Goal: Task Accomplishment & Management: Use online tool/utility

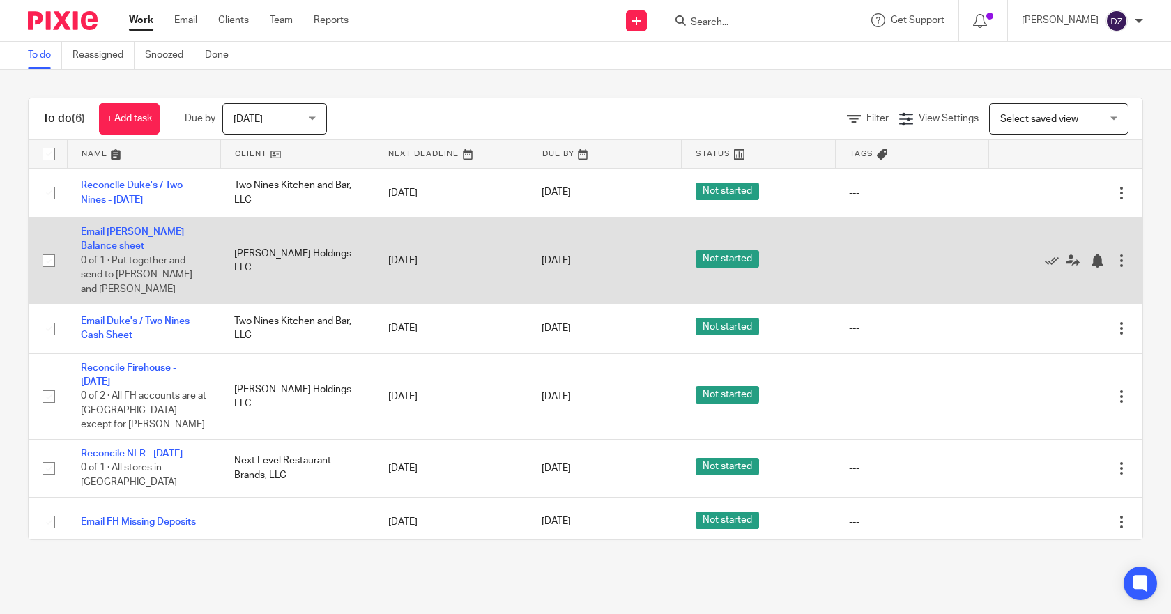
click at [147, 228] on link "Email FH Cash Balance sheet" at bounding box center [132, 239] width 103 height 24
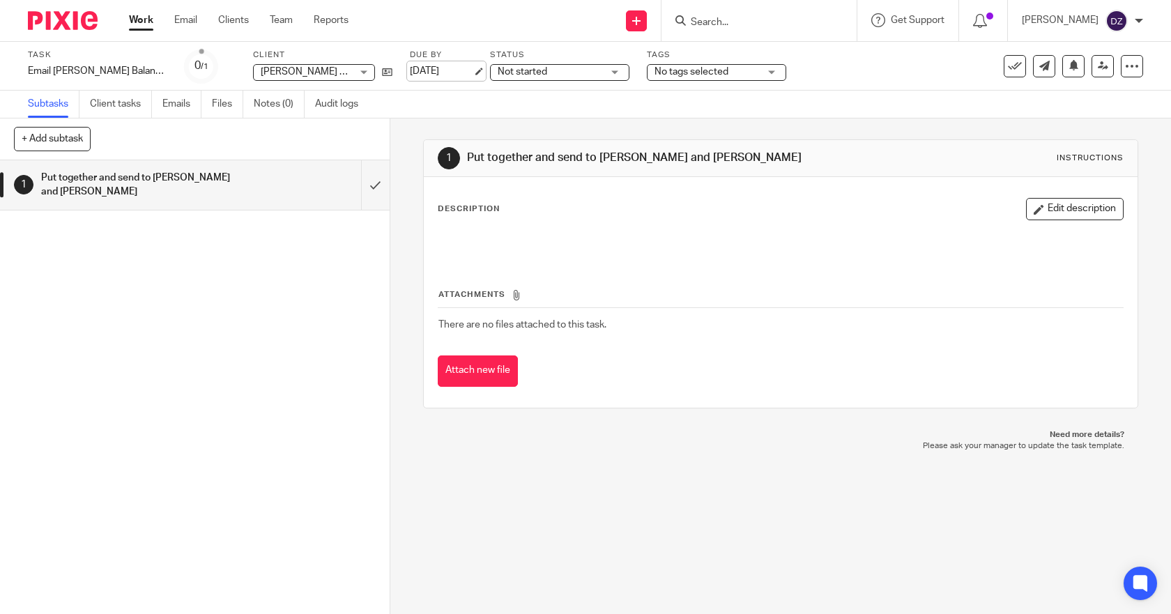
click at [465, 71] on link "[DATE]" at bounding box center [441, 71] width 63 height 15
click at [141, 22] on link "Work" at bounding box center [141, 20] width 24 height 14
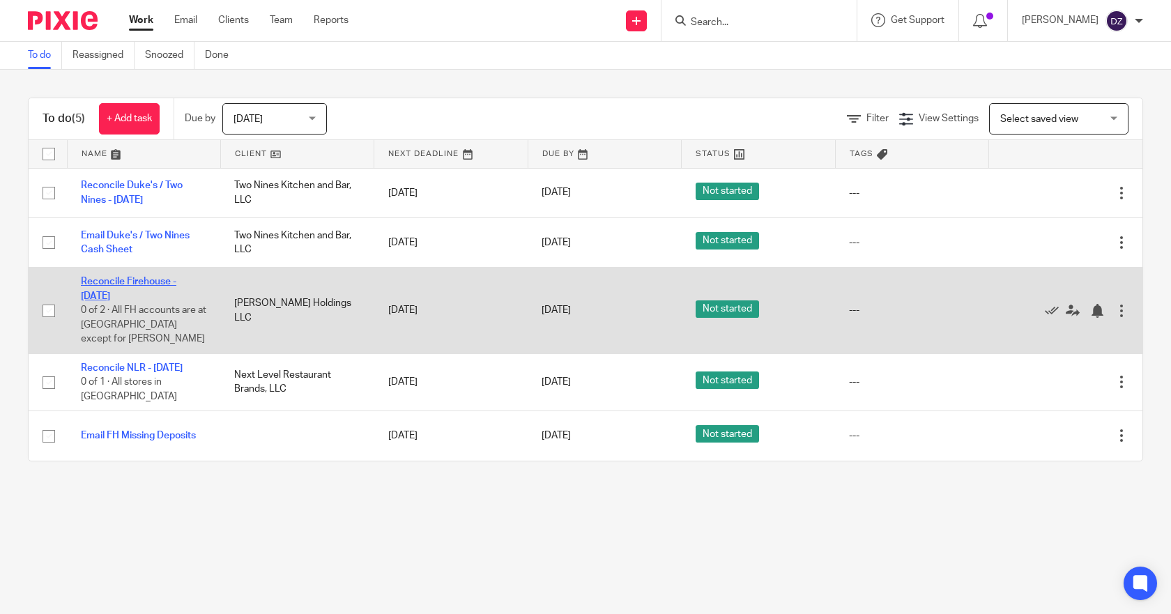
click at [138, 277] on link "Reconcile Firehouse - [DATE]" at bounding box center [128, 289] width 95 height 24
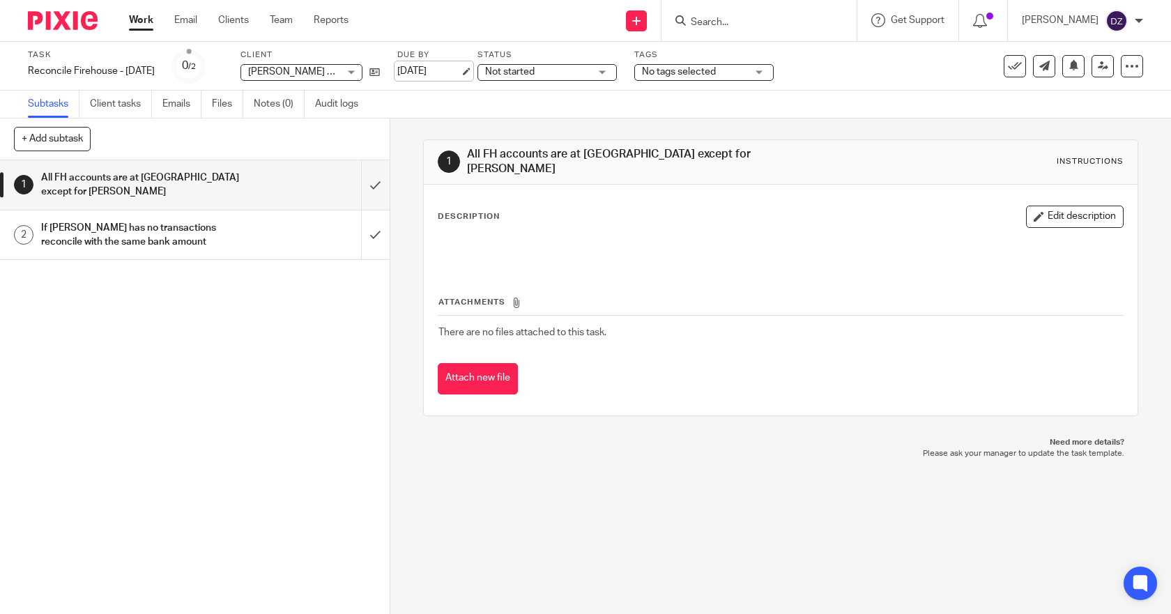
click at [432, 70] on link "[DATE]" at bounding box center [428, 71] width 63 height 15
click at [136, 21] on link "Work" at bounding box center [141, 20] width 24 height 14
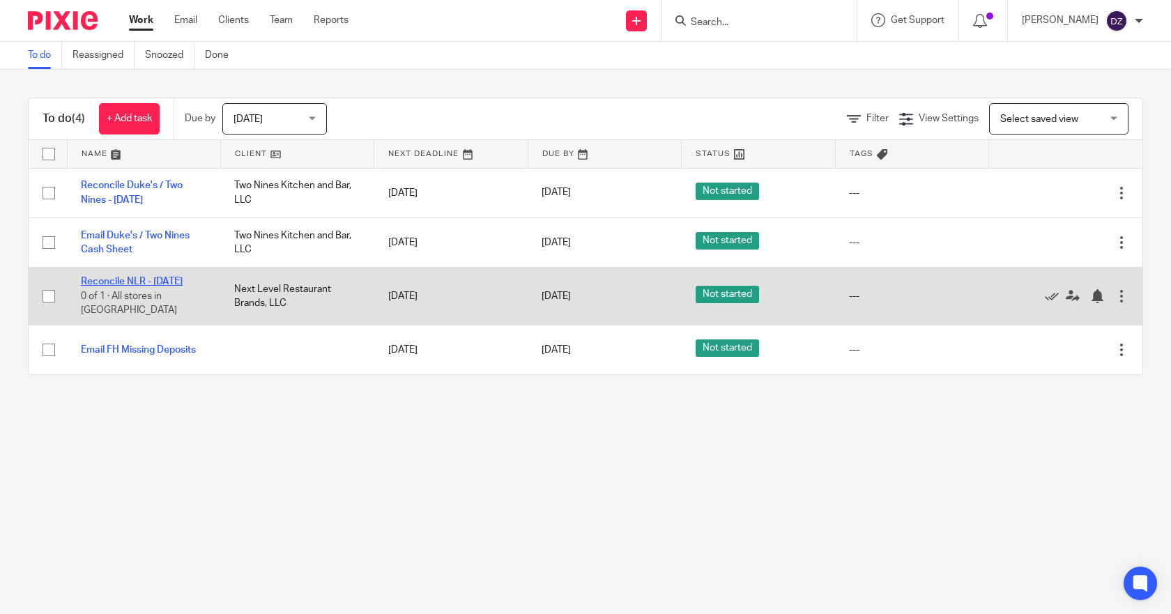
click at [139, 282] on link "Reconcile NLR - [DATE]" at bounding box center [132, 282] width 102 height 10
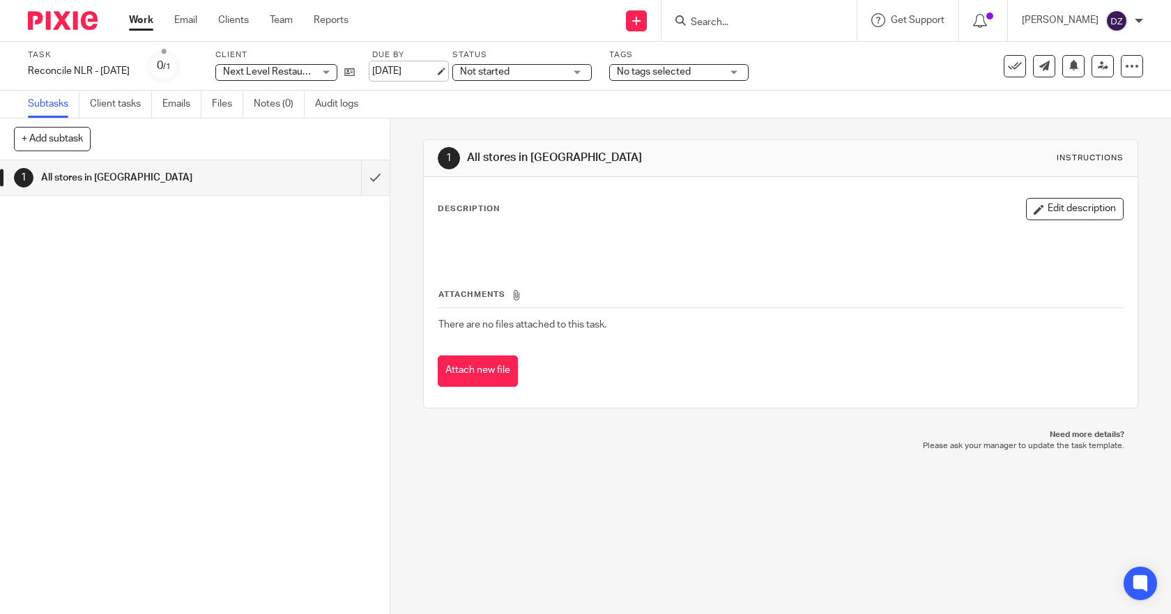
click at [403, 68] on link "[DATE]" at bounding box center [403, 71] width 63 height 15
click at [137, 17] on link "Work" at bounding box center [141, 20] width 24 height 14
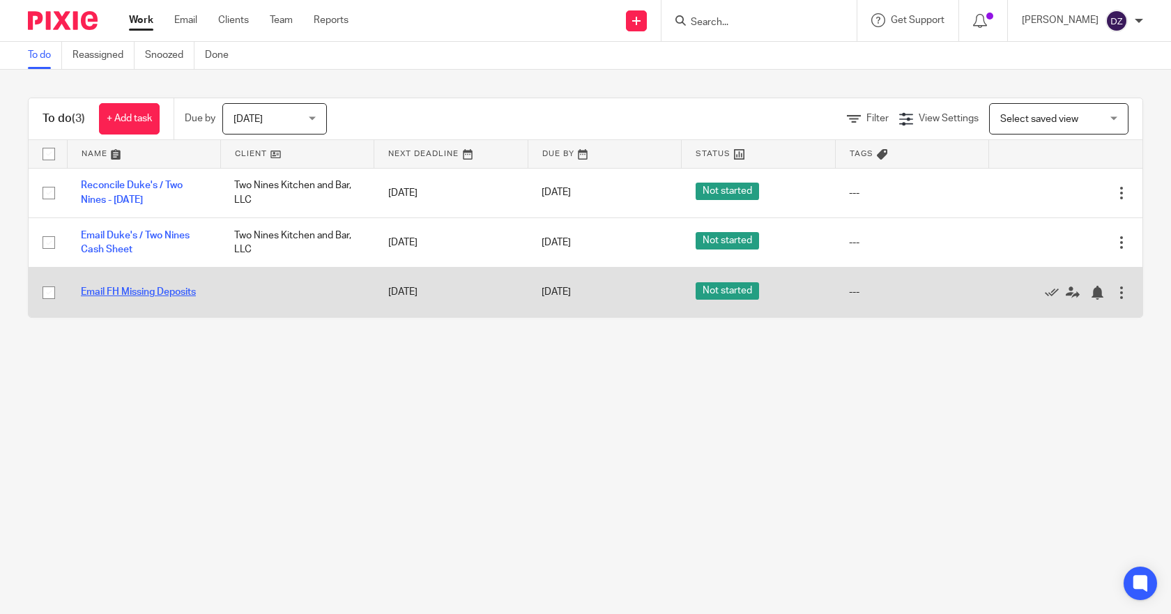
click at [174, 291] on link "Email FH Missing Deposits" at bounding box center [138, 292] width 115 height 10
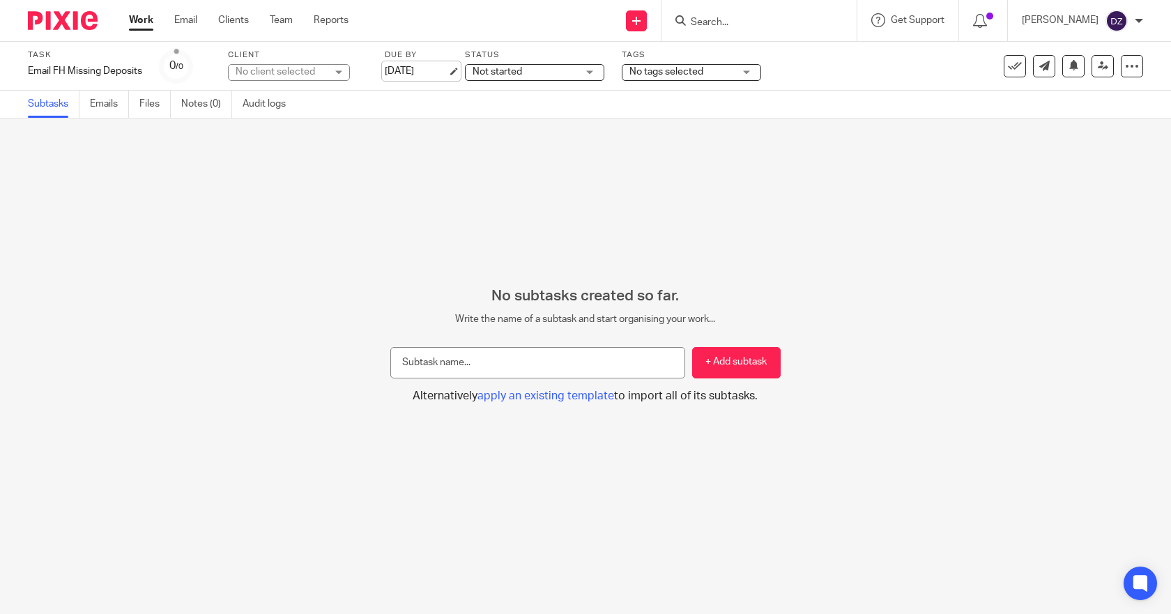
click at [429, 66] on link "[DATE]" at bounding box center [416, 71] width 63 height 15
click at [137, 19] on link "Work" at bounding box center [141, 20] width 24 height 14
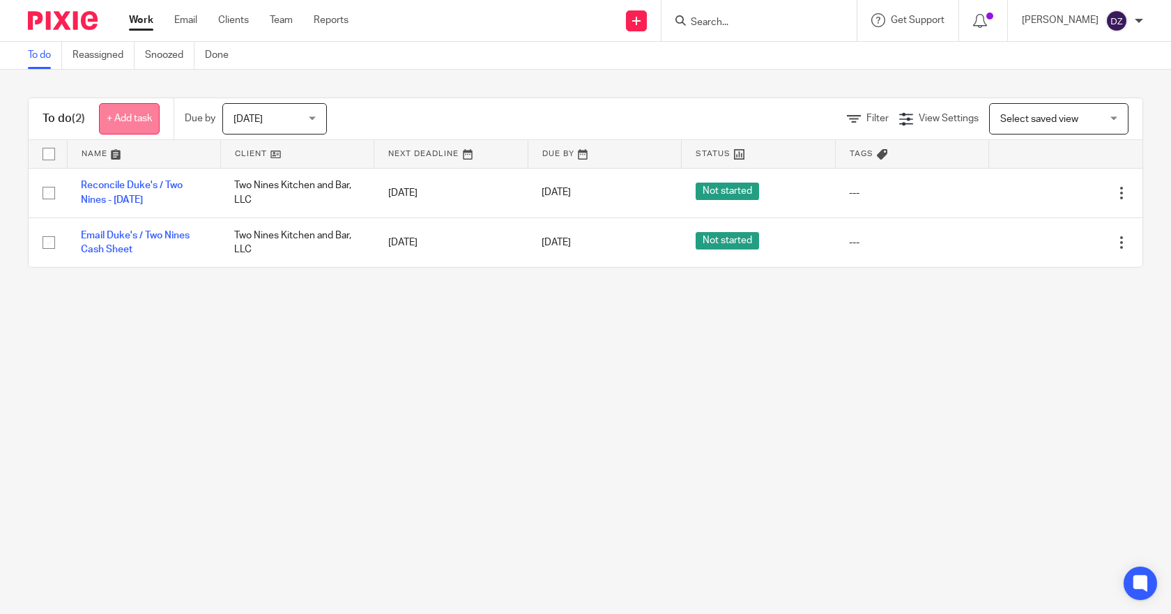
click at [130, 117] on link "+ Add task" at bounding box center [129, 118] width 61 height 31
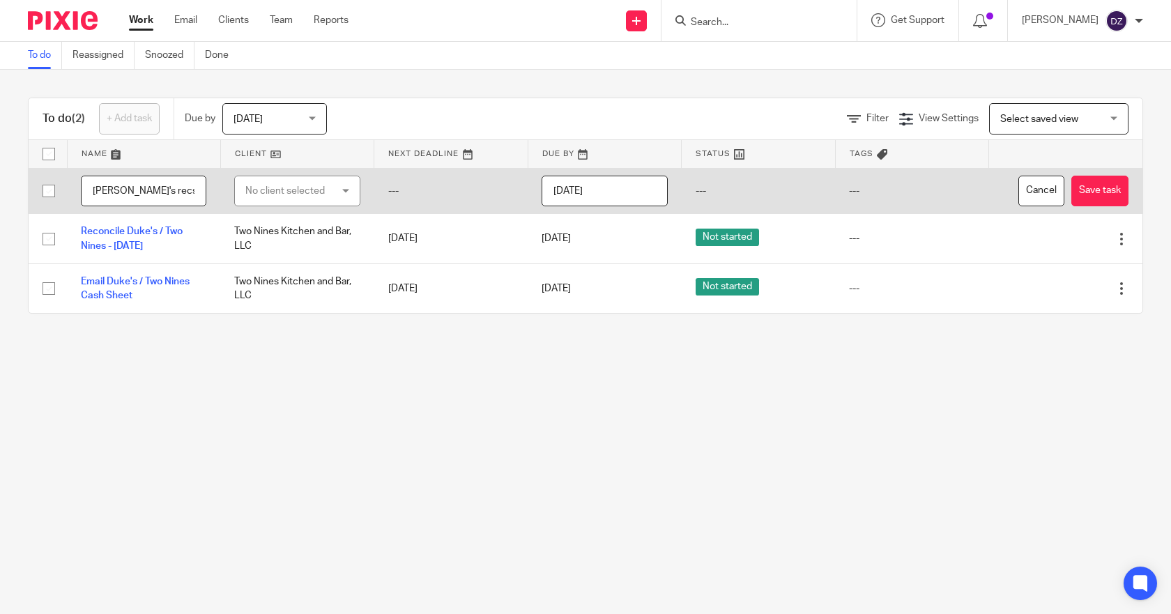
type input "[PERSON_NAME]'s recs"
click at [616, 198] on input "[DATE]" at bounding box center [603, 191] width 125 height 31
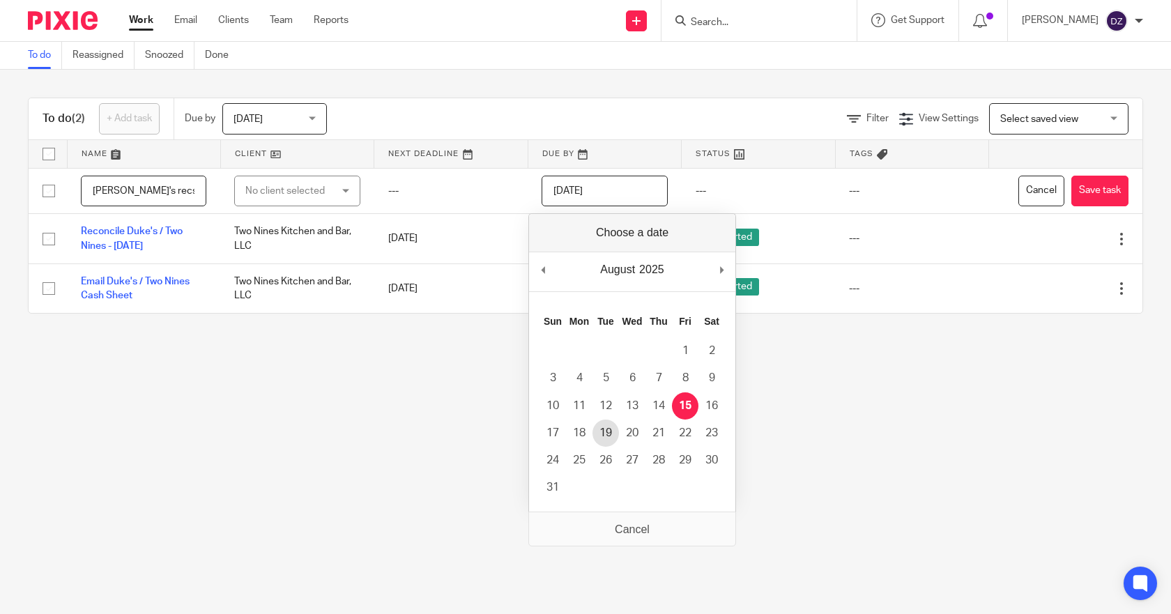
type input "[DATE]"
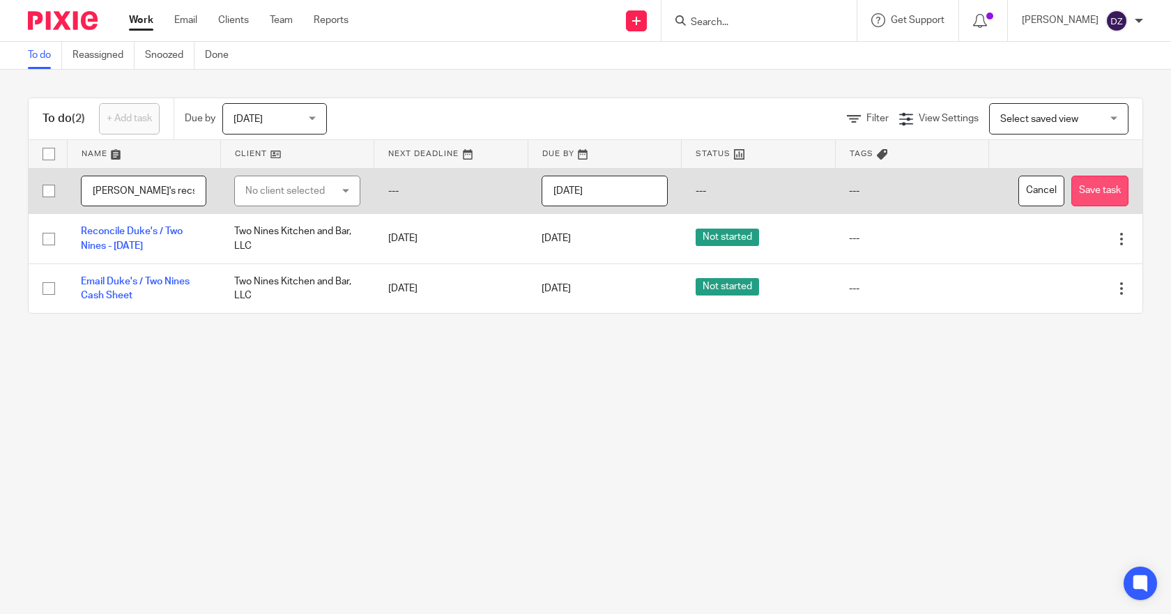
click at [1071, 186] on button "Save task" at bounding box center [1099, 191] width 57 height 31
